Goal: Task Accomplishment & Management: Complete application form

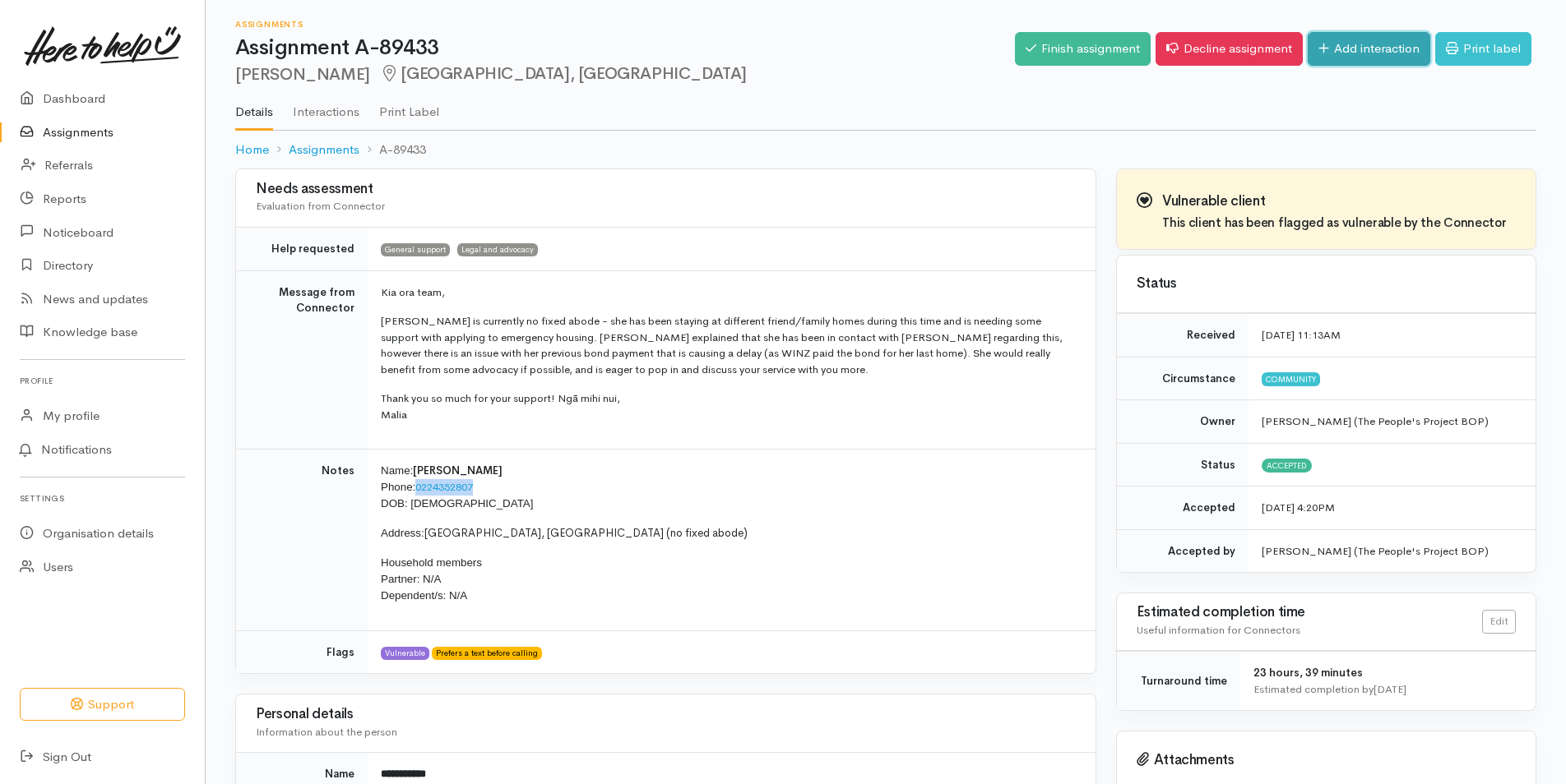
click at [1388, 49] on link "Add interaction" at bounding box center [1369, 49] width 122 height 34
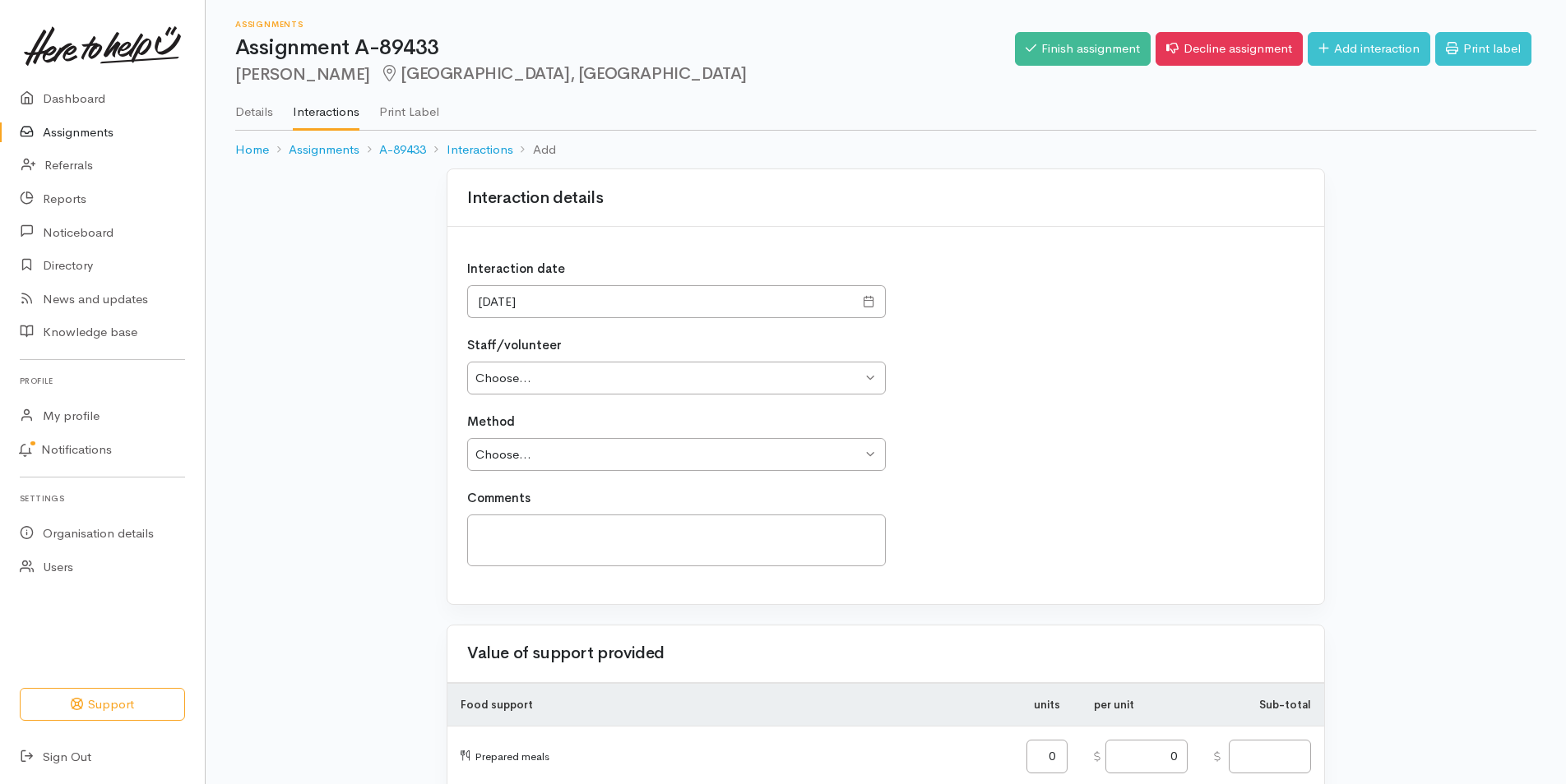
click at [829, 398] on div "Interaction date 08/10/2025 Staff/volunteer Choose... Simone Cuers Christine Dr…" at bounding box center [885, 415] width 877 height 377
click at [820, 375] on select "Choose... Simone Cuers Christine Dryland Dryland Tania York Neethd Morton Megan…" at bounding box center [677, 378] width 419 height 34
select select "1766"
click at [468, 362] on select "Choose... Simone Cuers Christine Dryland Dryland Tania York Neethd Morton Megan…" at bounding box center [677, 378] width 419 height 34
click at [515, 455] on select "Choose... Phone Visit Other" at bounding box center [677, 454] width 419 height 34
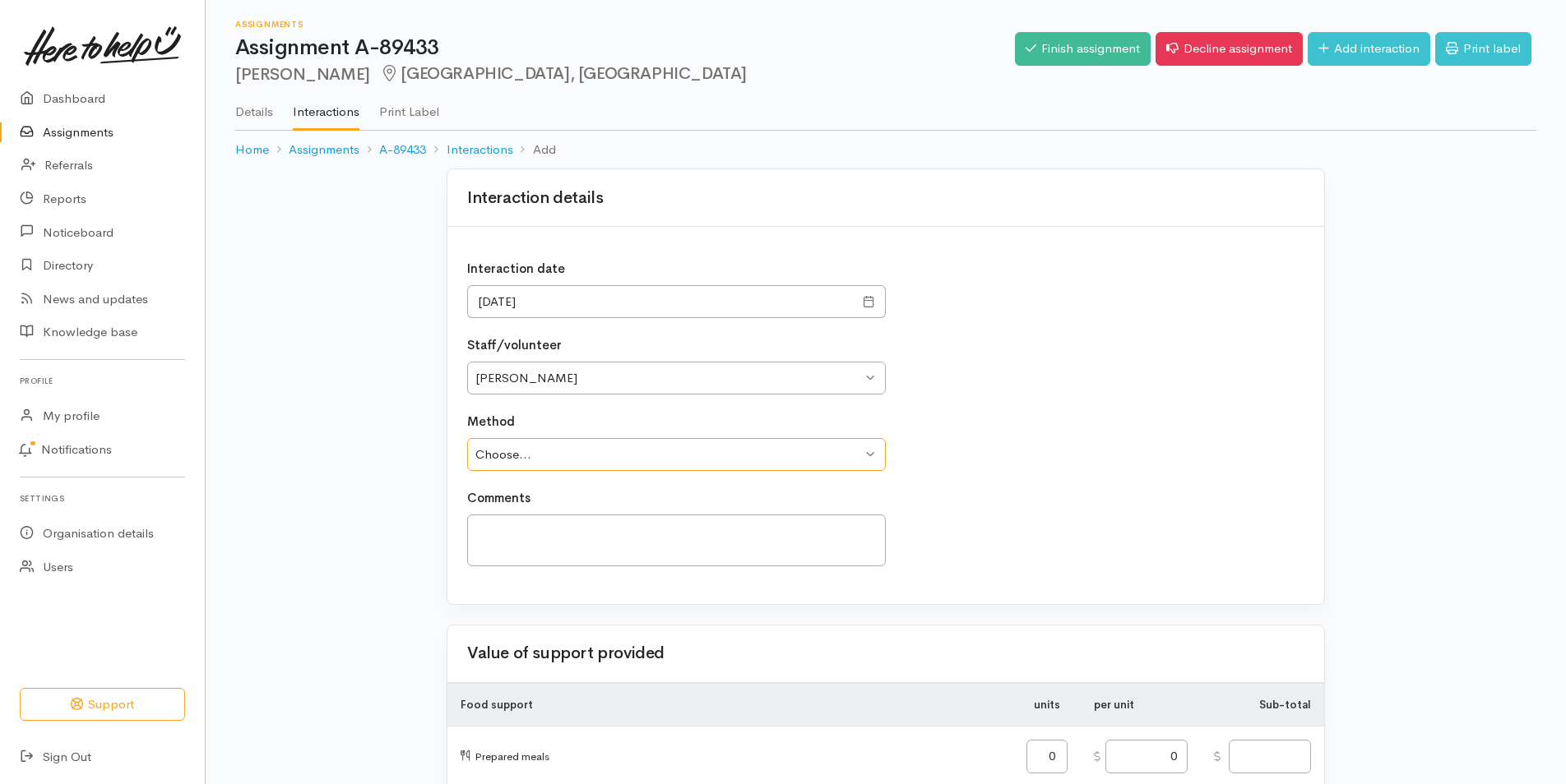
select select "1"
click at [468, 438] on select "Choose... Phone Visit Other" at bounding box center [677, 454] width 419 height 34
click at [549, 525] on textarea at bounding box center [677, 541] width 419 height 51
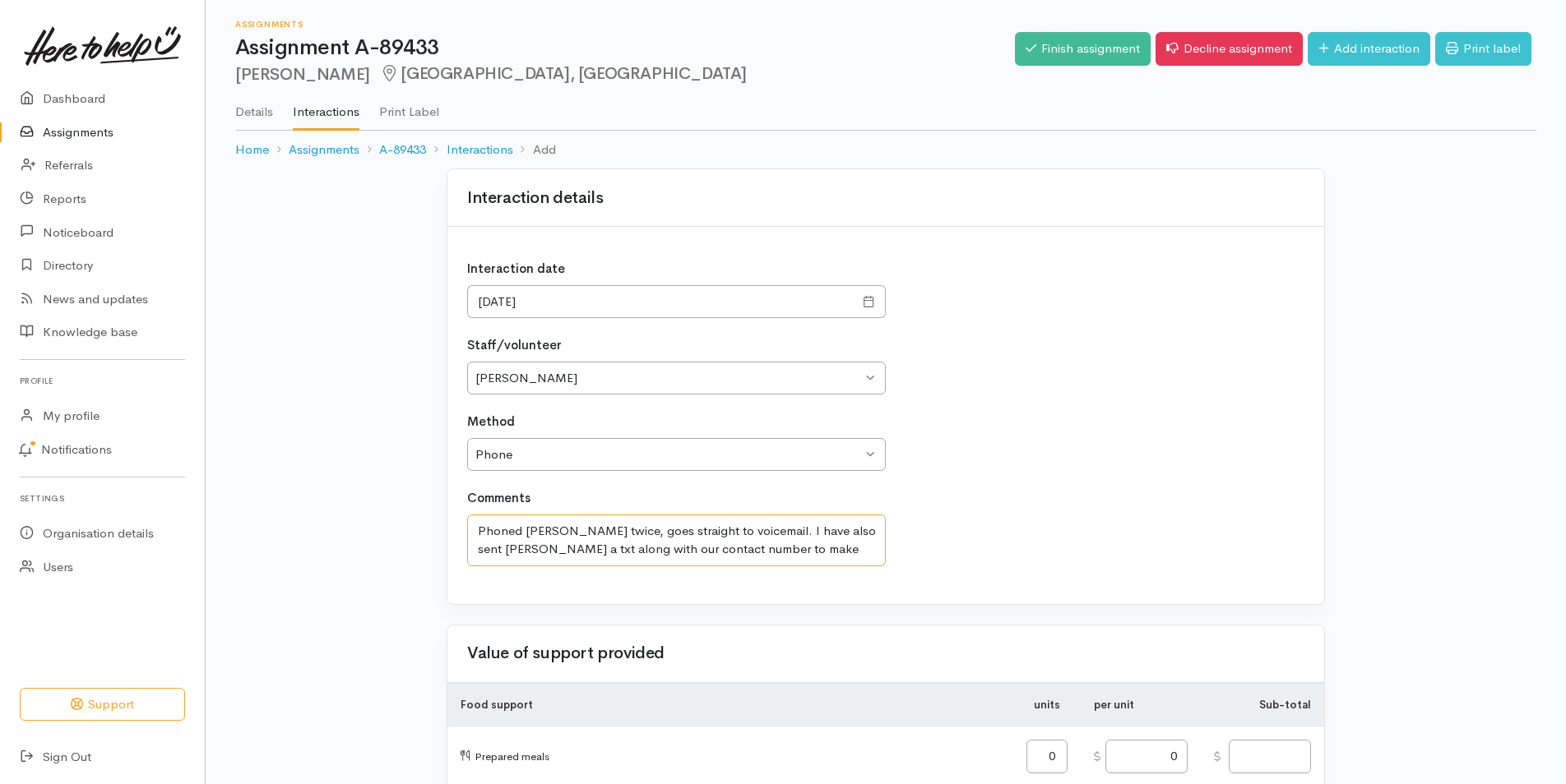
click at [634, 554] on textarea "Phoned Stacey twice, goes straight to voicemail. I have also sent Stacey a txt …" at bounding box center [677, 541] width 419 height 51
drag, startPoint x: 689, startPoint y: 550, endPoint x: 715, endPoint y: 551, distance: 26.0
click at [690, 550] on textarea "Phoned Stacey twice, goes straight to voicemail. I have also sent Stacey a txt …" at bounding box center [677, 541] width 419 height 51
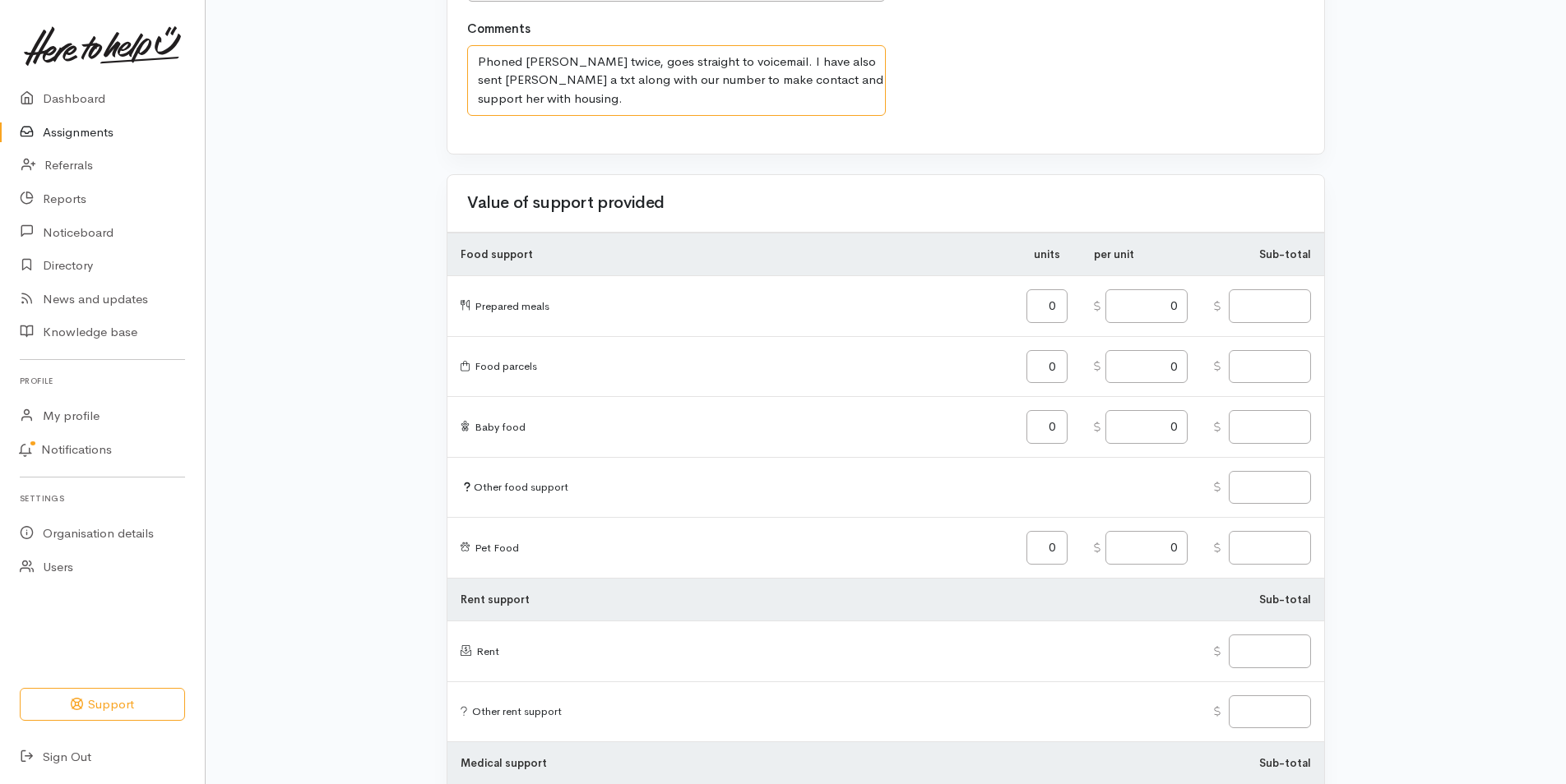
scroll to position [83, 0]
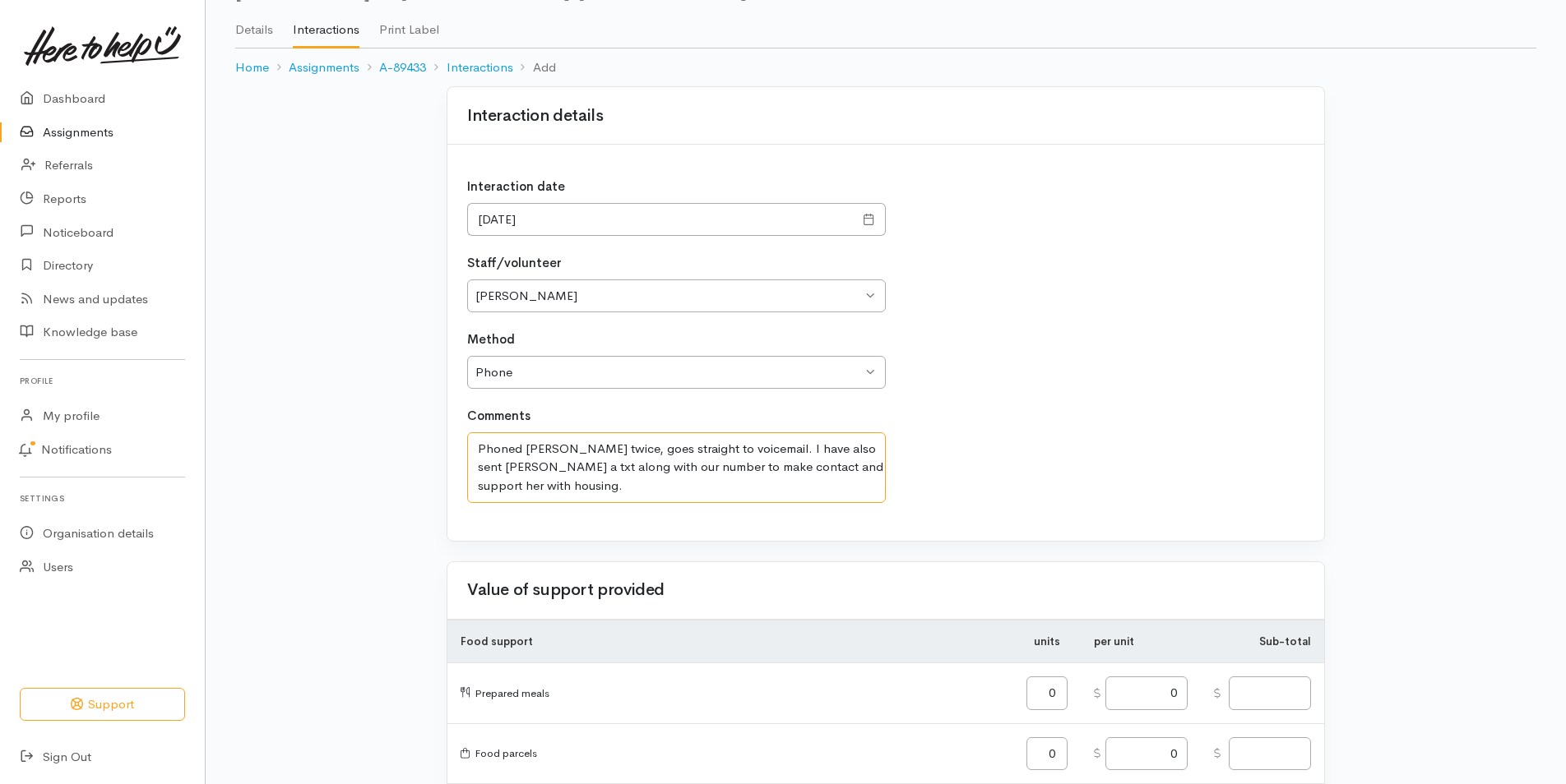
click at [591, 451] on textarea "Phoned Stacey twice, goes straight to voicemail. I have also sent Stacey a txt …" at bounding box center [677, 467] width 419 height 71
click at [592, 449] on textarea "Phoned Stacey twice, goes straight to voicemail. I have also sent Stacey a txt …" at bounding box center [677, 467] width 419 height 71
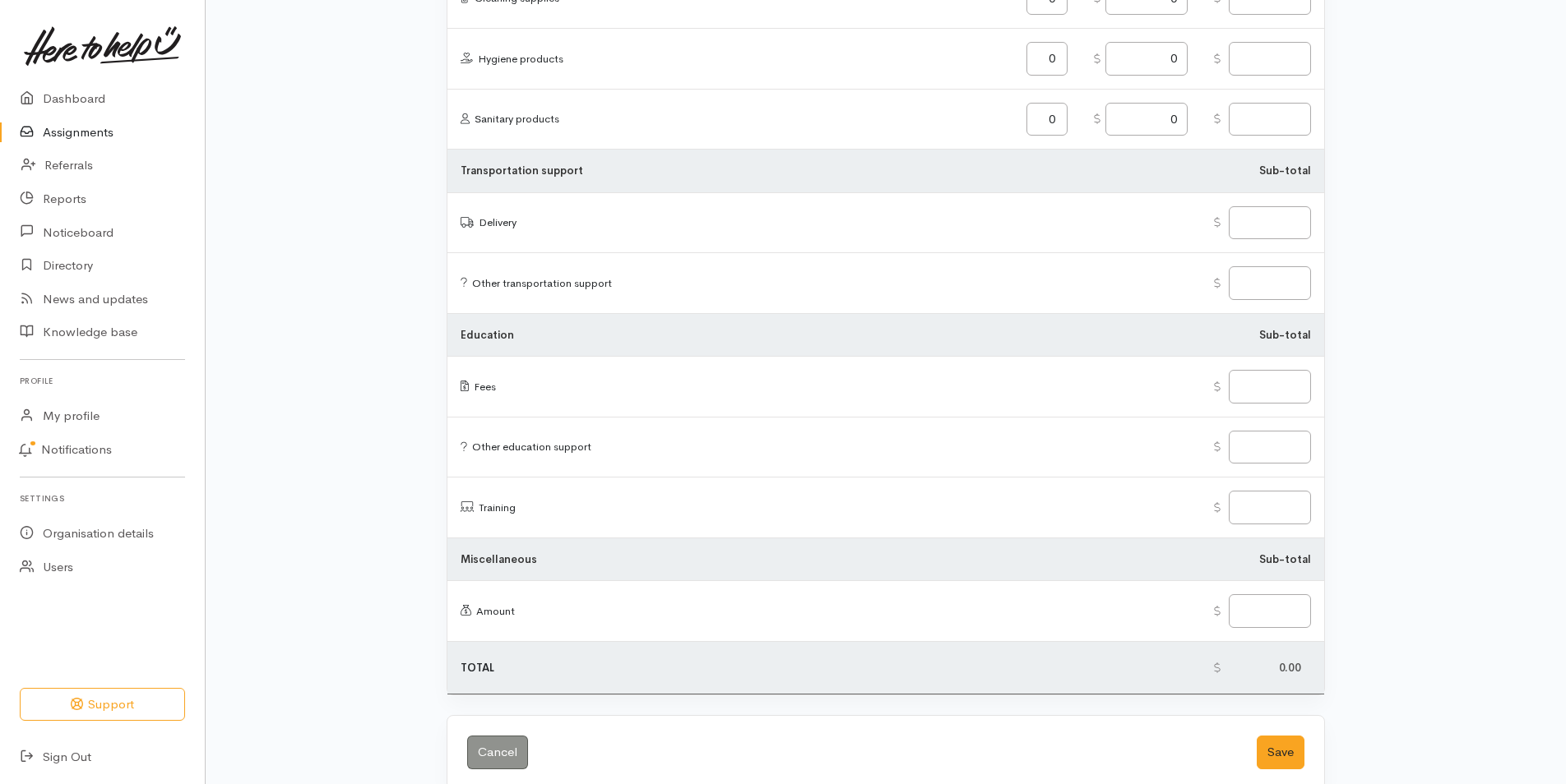
scroll to position [1882, 0]
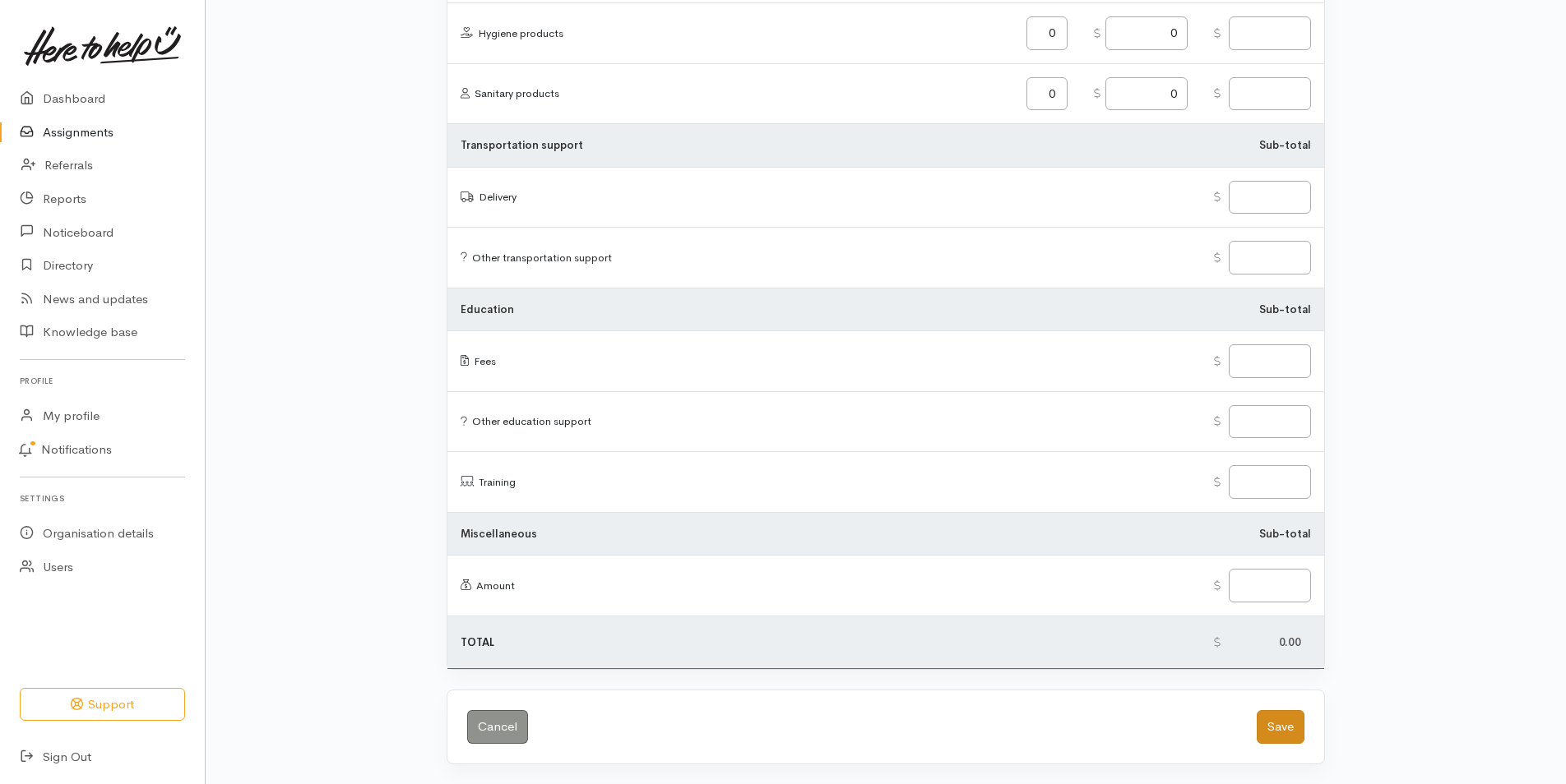
type textarea "Phoned Stacey twice today (8.38am & 11.50am), goes straight to voicemail. I hav…"
click at [1274, 723] on button "Save" at bounding box center [1280, 727] width 48 height 34
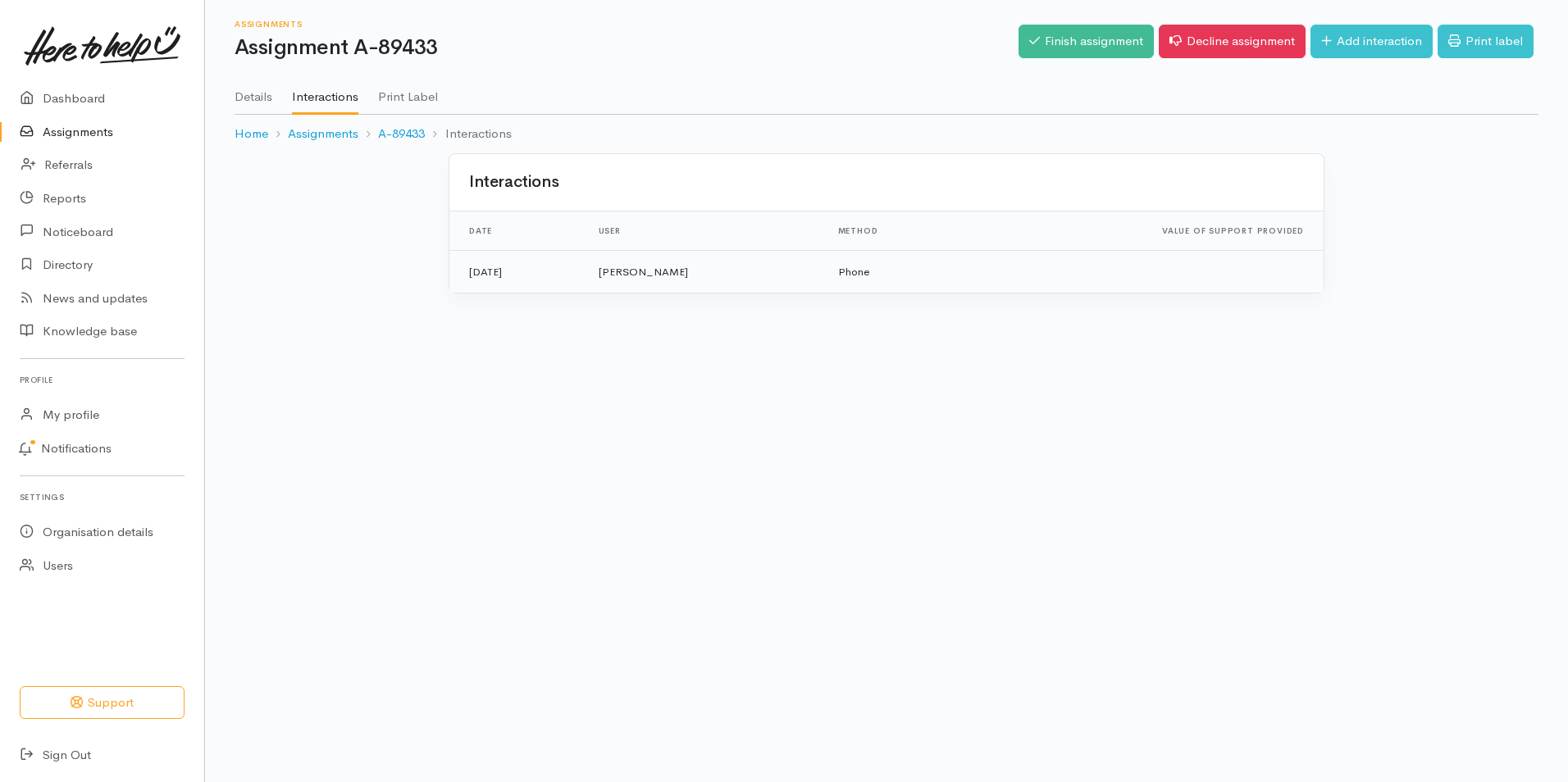
click at [865, 283] on td "Phone" at bounding box center [894, 271] width 137 height 43
click at [337, 132] on link "Assignments" at bounding box center [322, 134] width 71 height 19
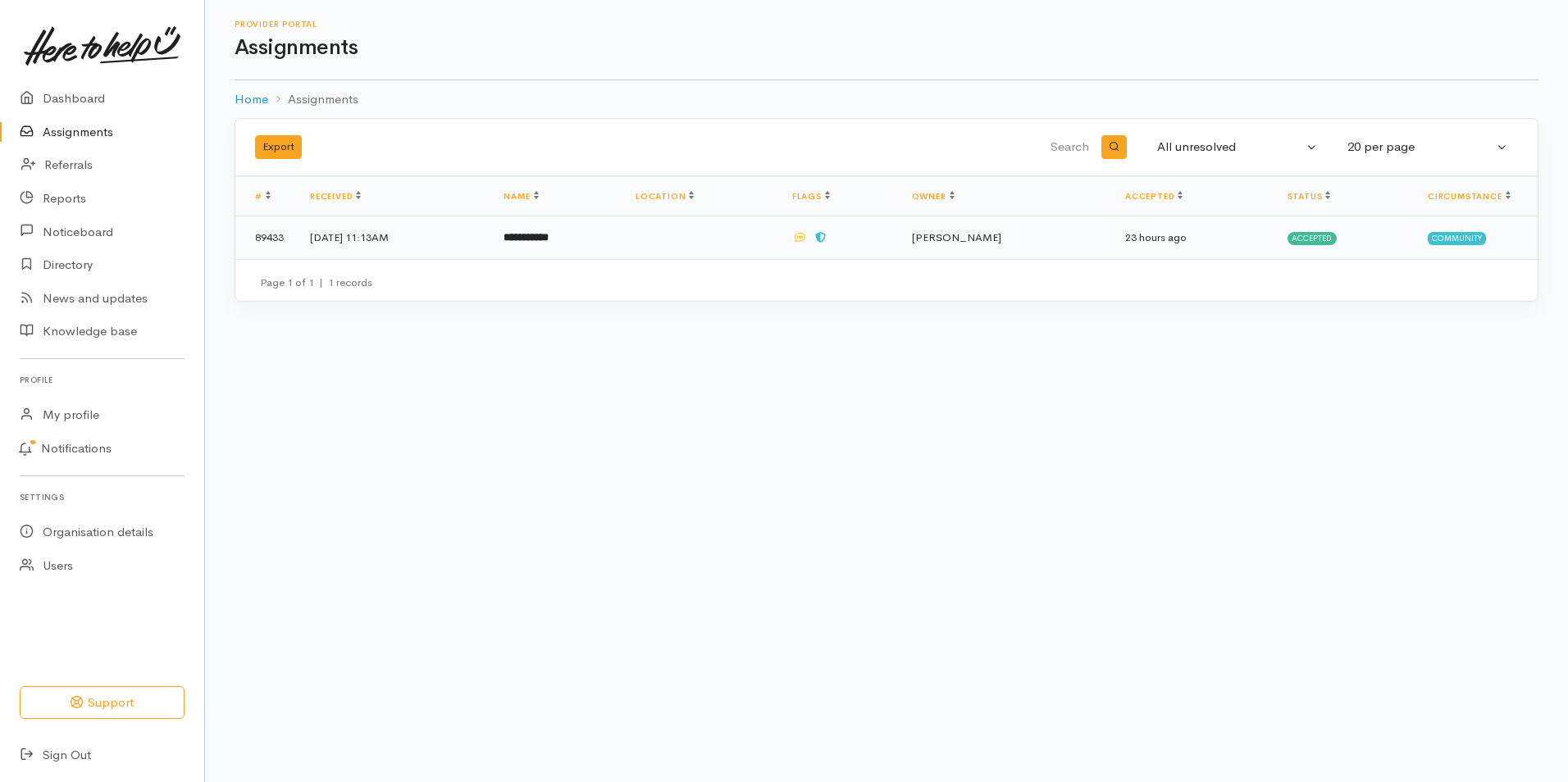
click at [480, 236] on td "[DATE] 11:13AM" at bounding box center [393, 237] width 193 height 43
